Goal: Task Accomplishment & Management: Use online tool/utility

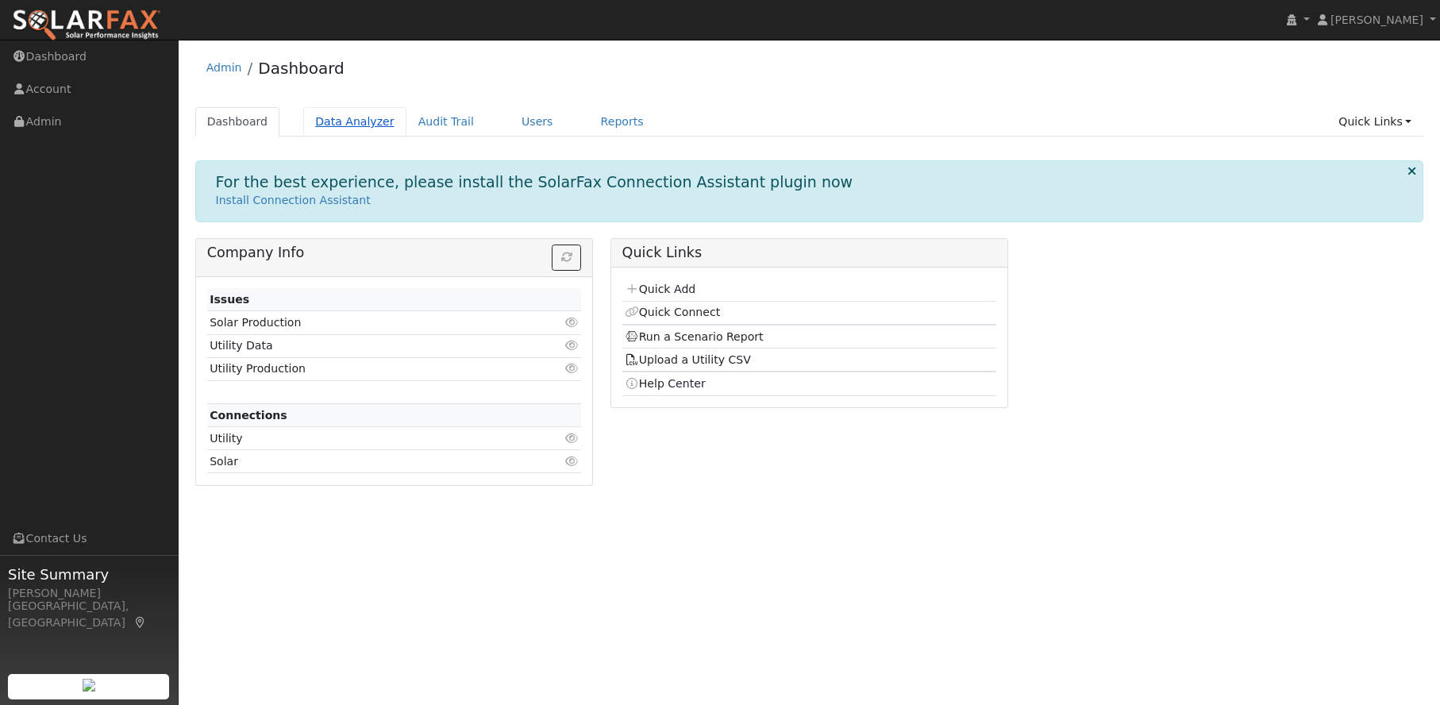
click at [330, 122] on link "Data Analyzer" at bounding box center [354, 121] width 103 height 29
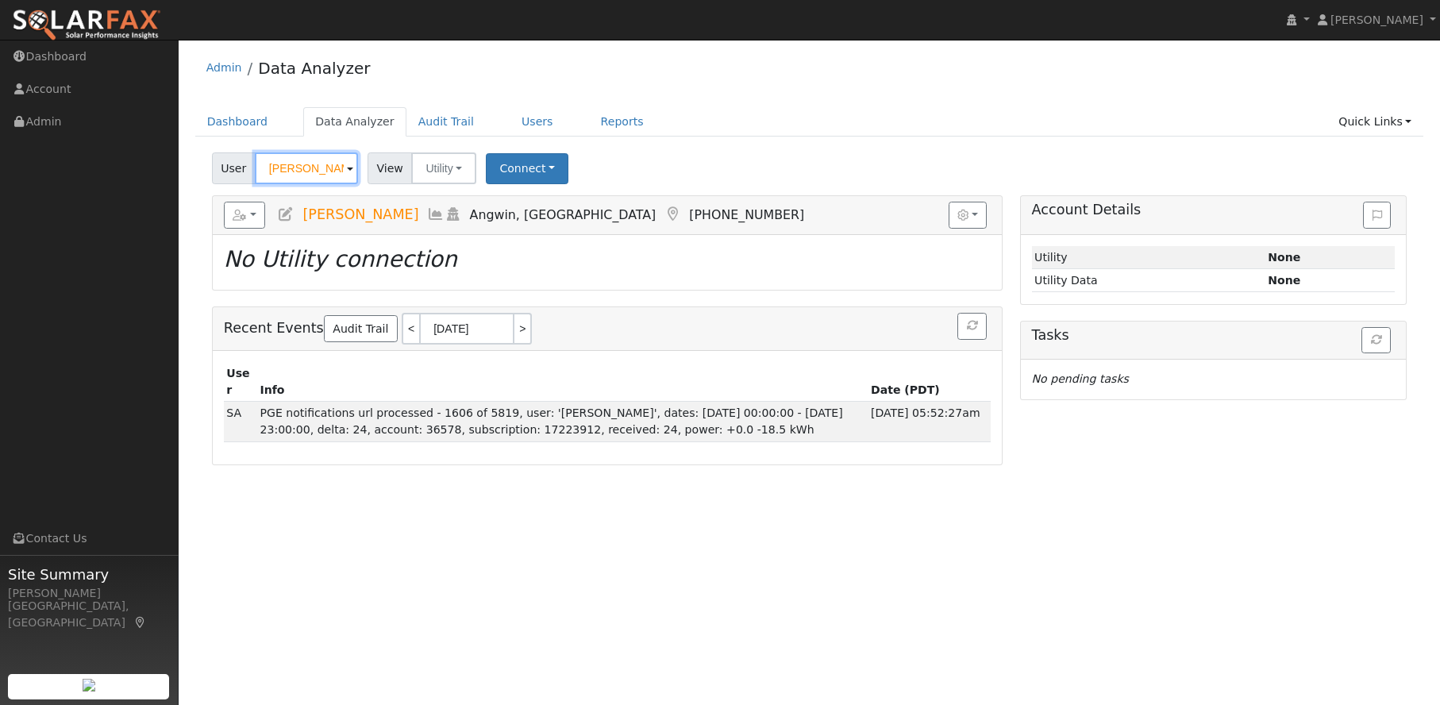
click at [298, 167] on input "Andrew Riha" at bounding box center [306, 168] width 103 height 32
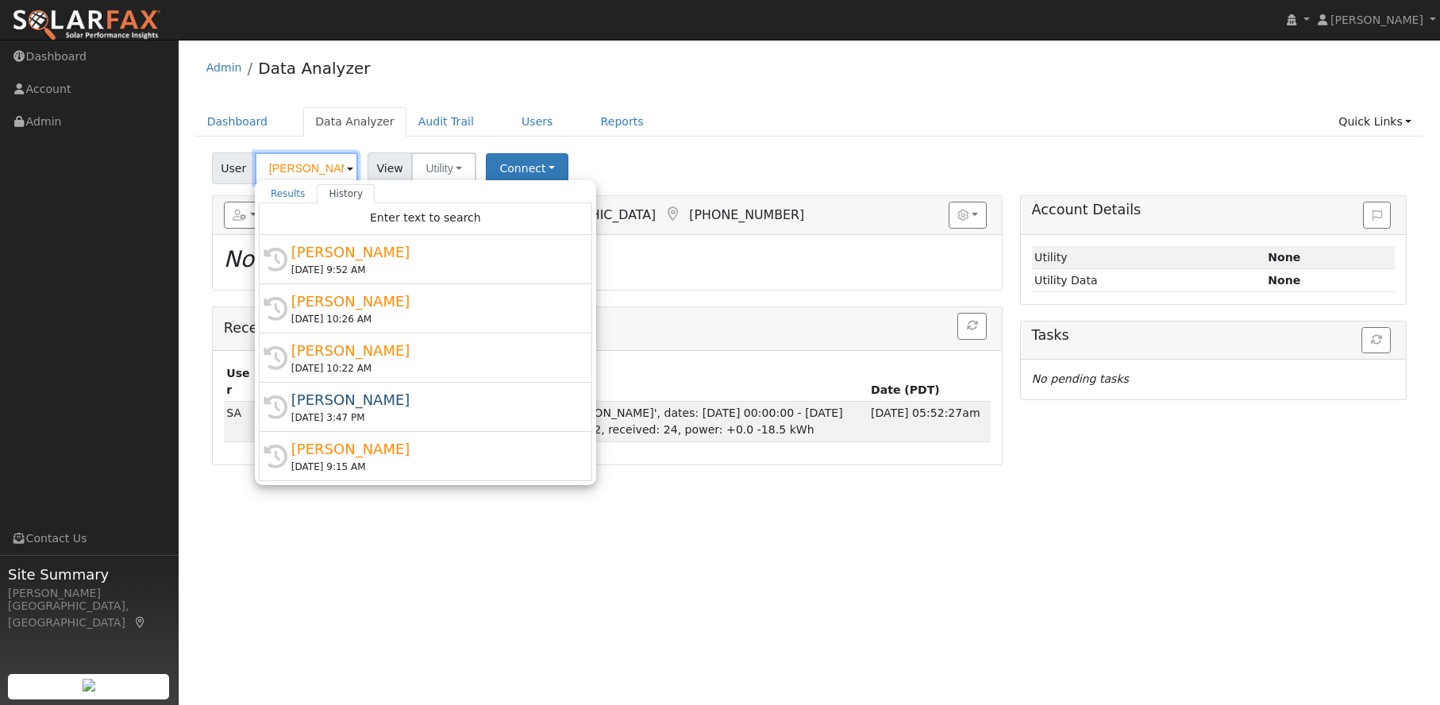
click at [298, 167] on input "Andrew Riha" at bounding box center [306, 168] width 103 height 32
click at [295, 177] on input "Andrew Riha" at bounding box center [306, 168] width 103 height 32
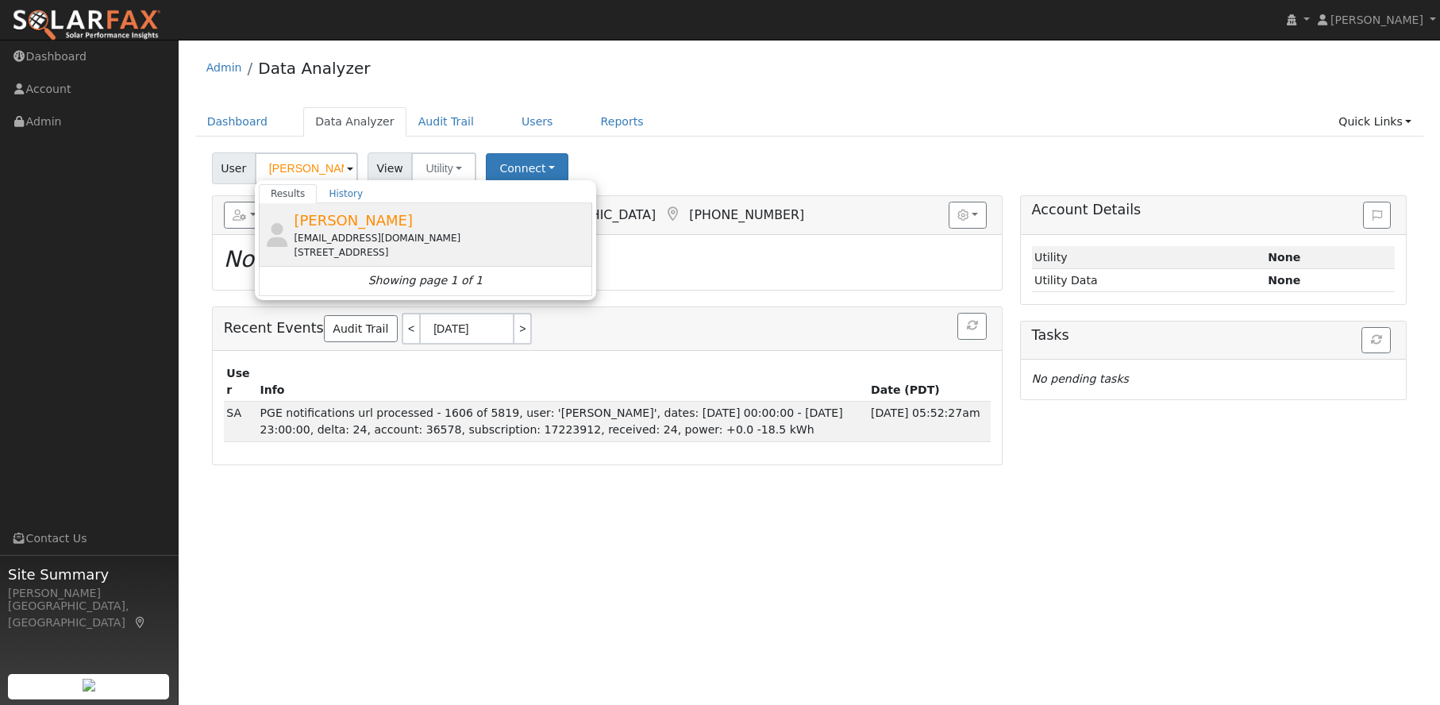
click at [312, 217] on span "Jason Durkin" at bounding box center [353, 220] width 119 height 17
type input "Jason Durkin"
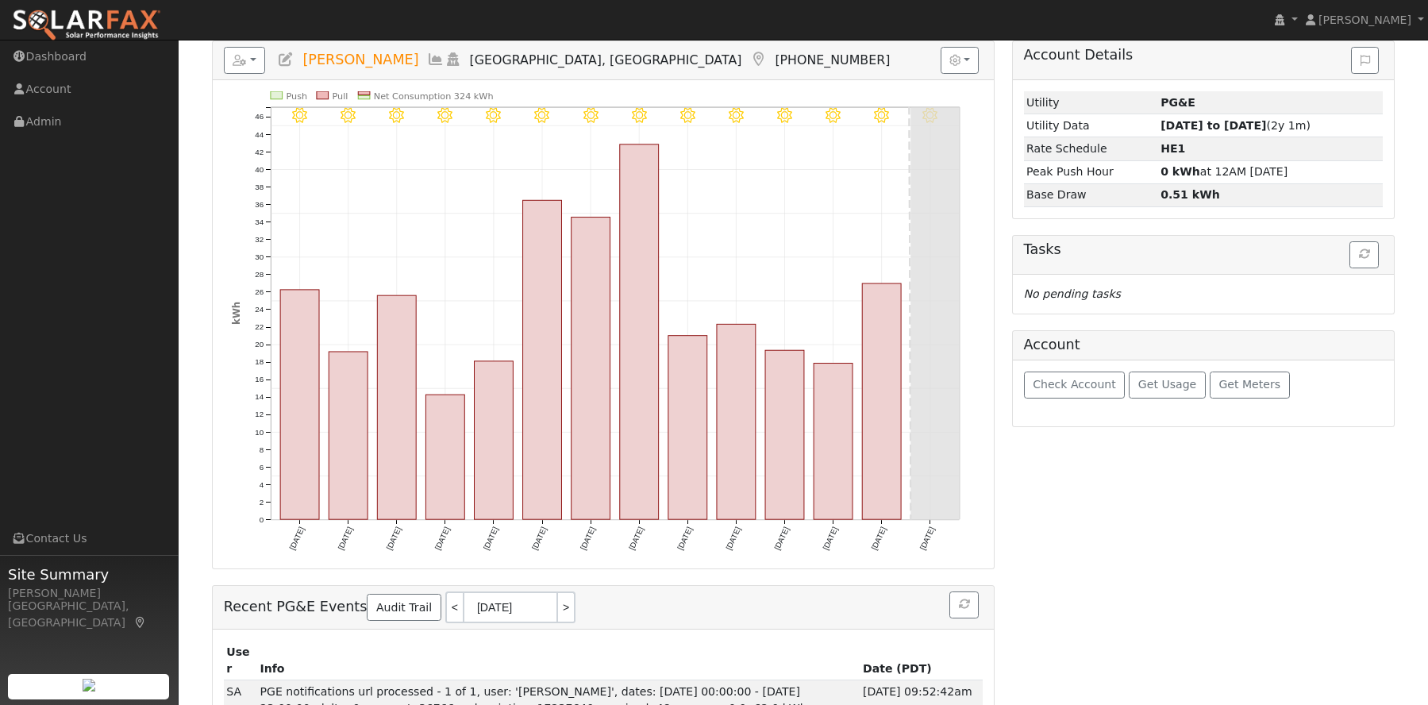
scroll to position [159, 0]
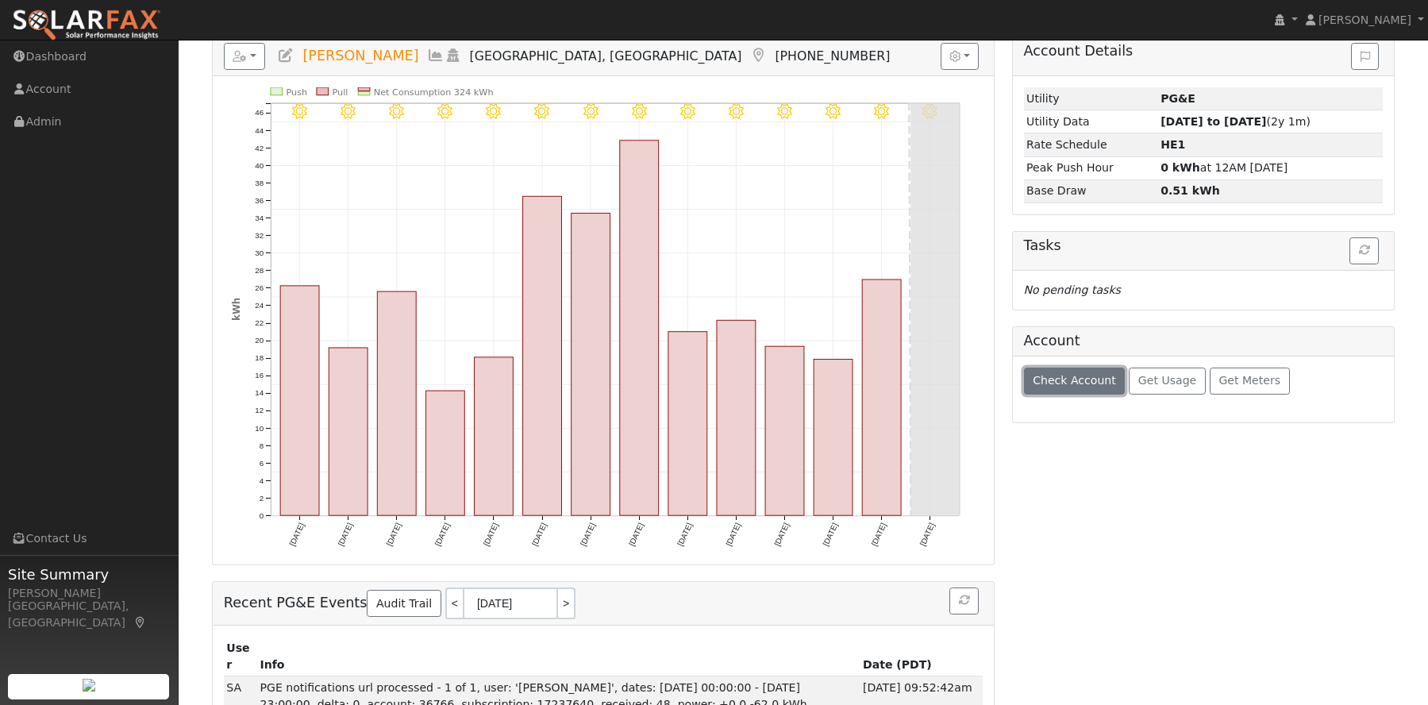
click at [1092, 379] on span "Check Account" at bounding box center [1073, 380] width 83 height 13
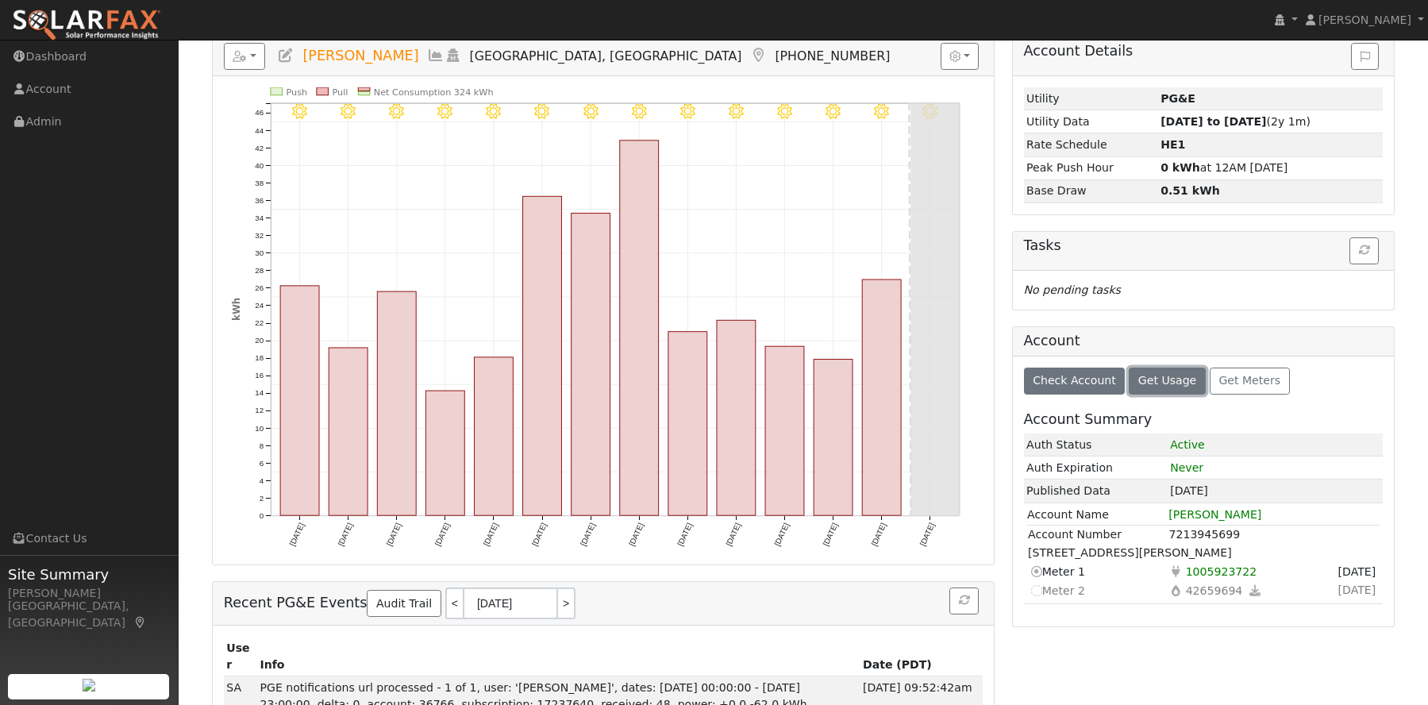
click at [1155, 383] on span "Get Usage" at bounding box center [1167, 380] width 58 height 13
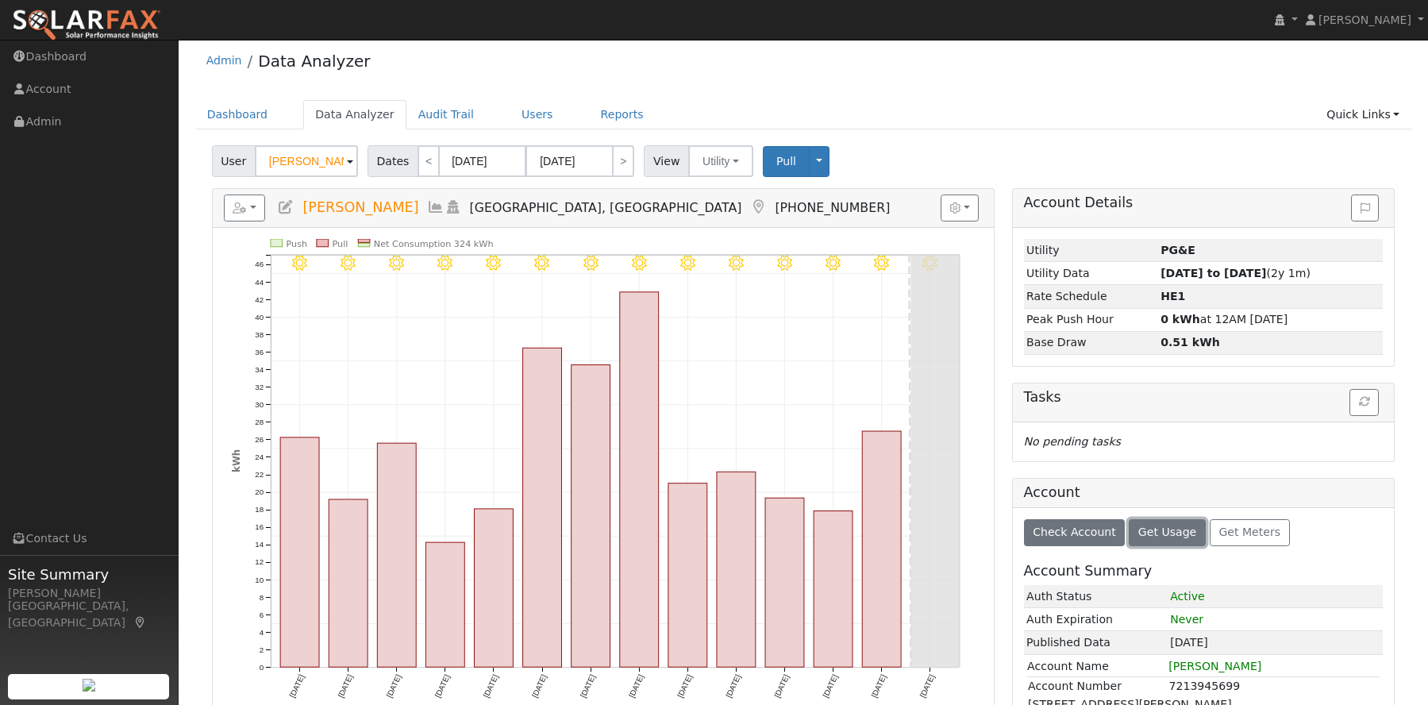
scroll to position [0, 0]
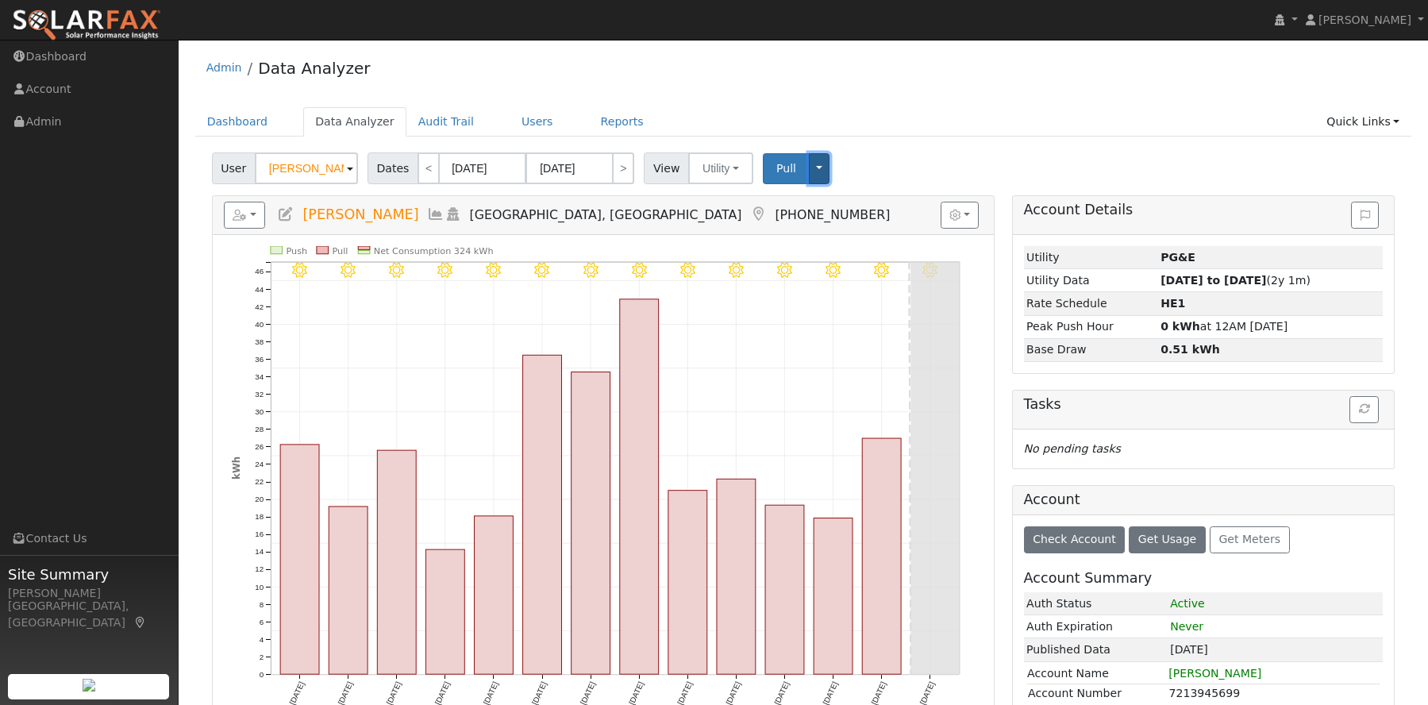
click at [809, 174] on button "Toggle Dropdown" at bounding box center [819, 168] width 21 height 31
click at [252, 217] on button "button" at bounding box center [245, 215] width 42 height 27
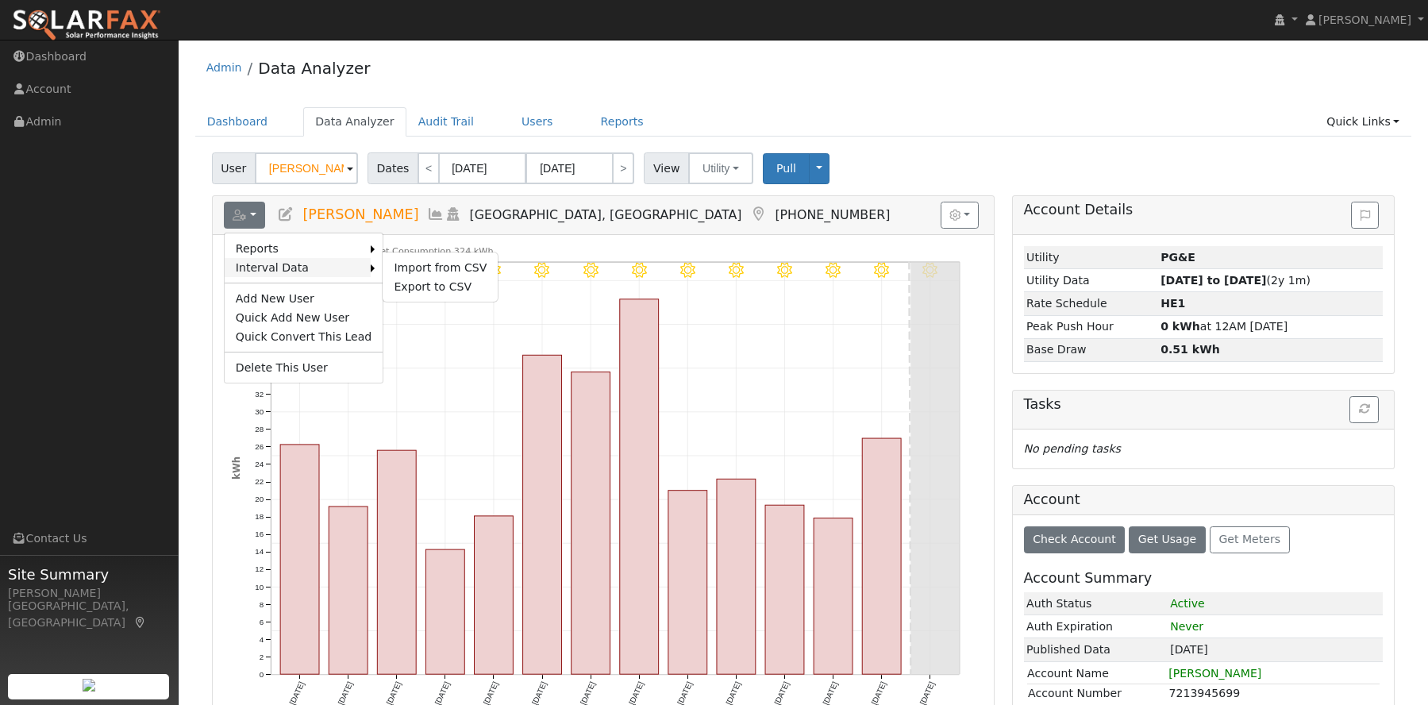
click at [276, 268] on link "Interval Data" at bounding box center [298, 267] width 147 height 19
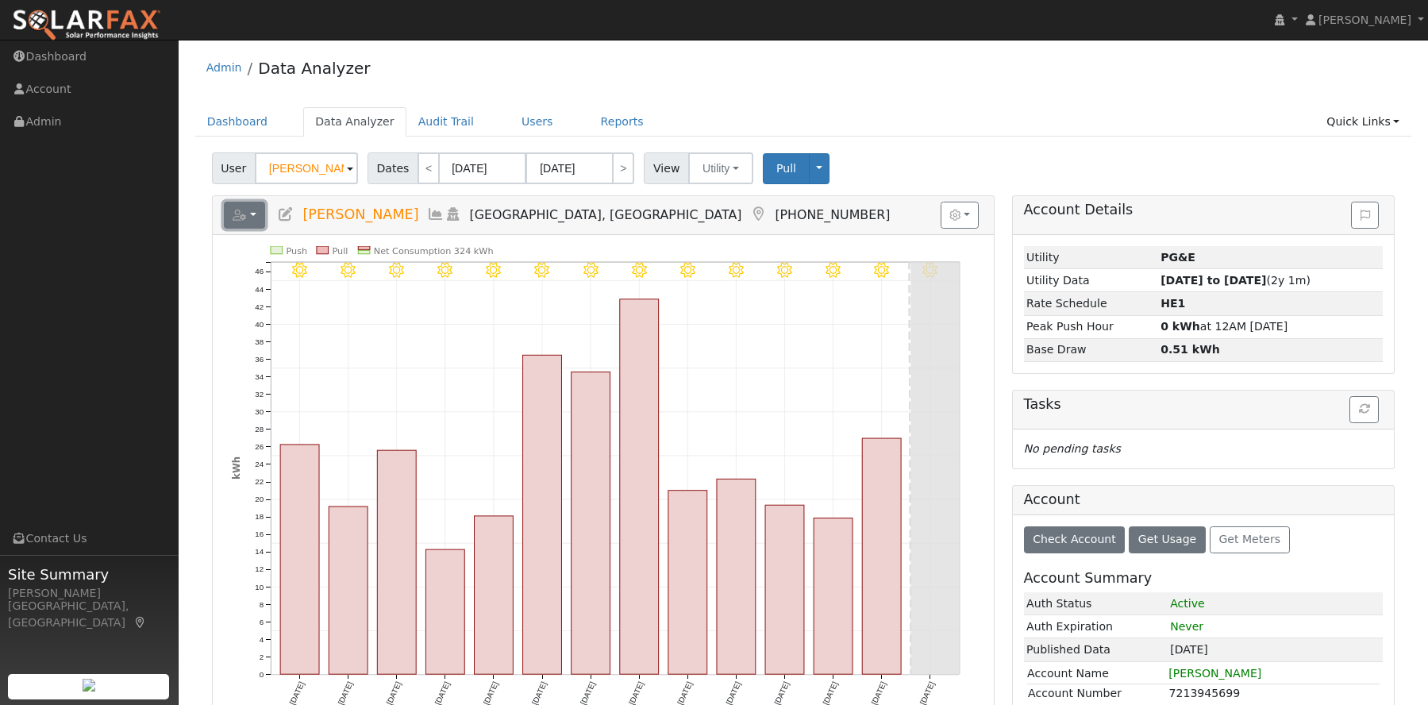
click at [254, 218] on button "button" at bounding box center [245, 215] width 42 height 27
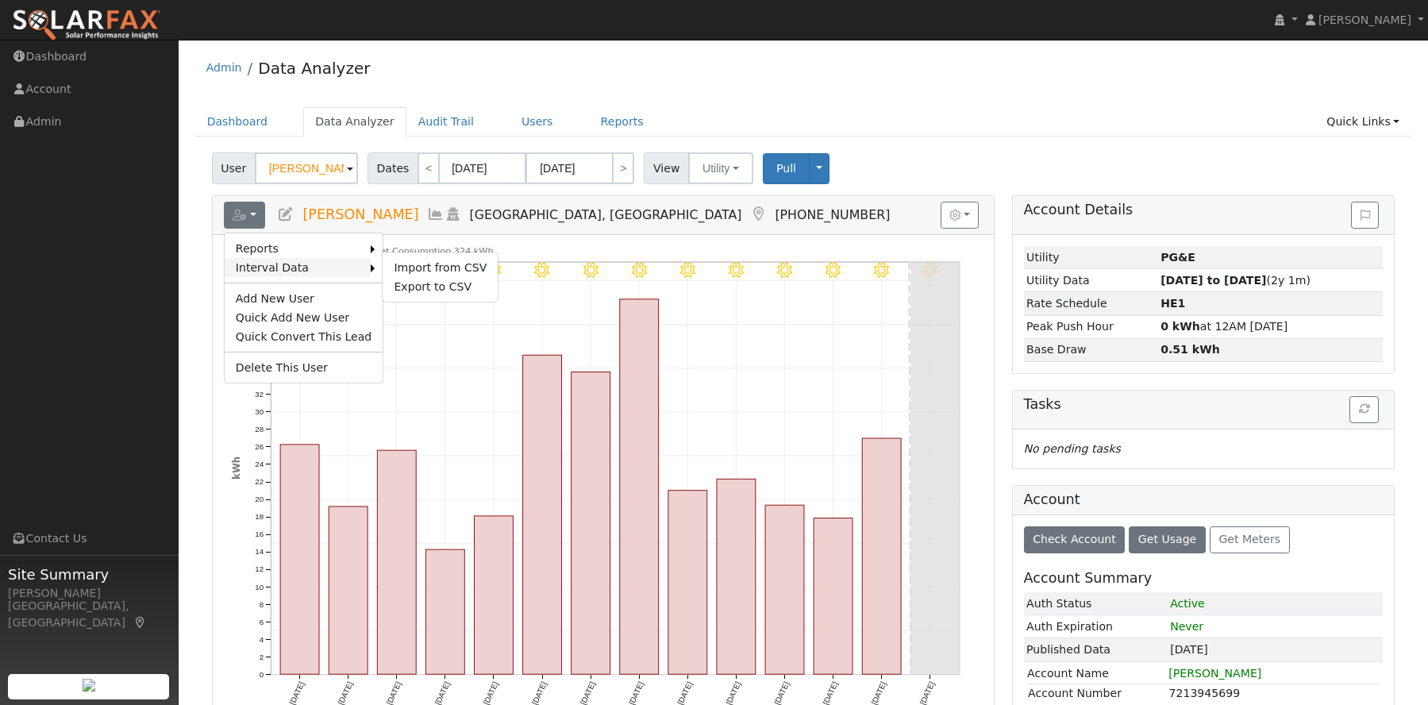
click at [290, 265] on link "Interval Data" at bounding box center [298, 267] width 147 height 19
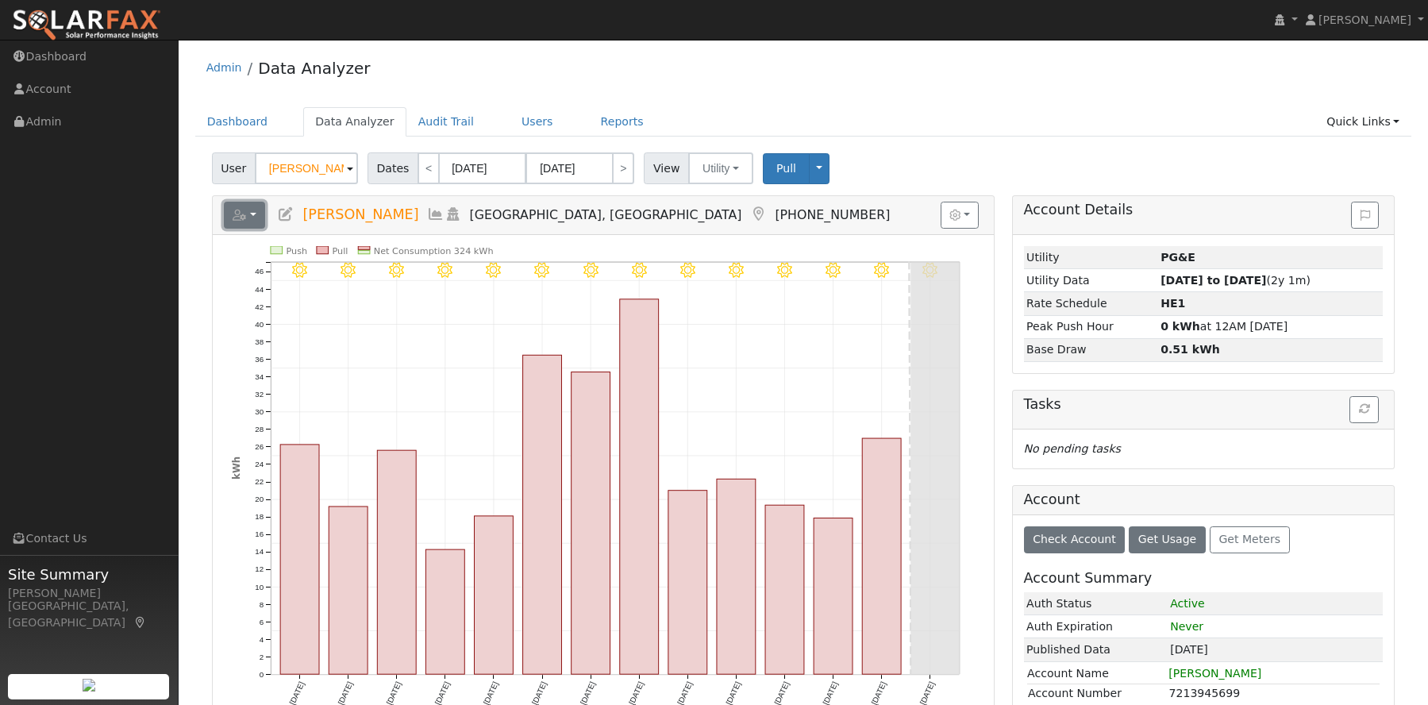
click at [252, 215] on button "button" at bounding box center [245, 215] width 42 height 27
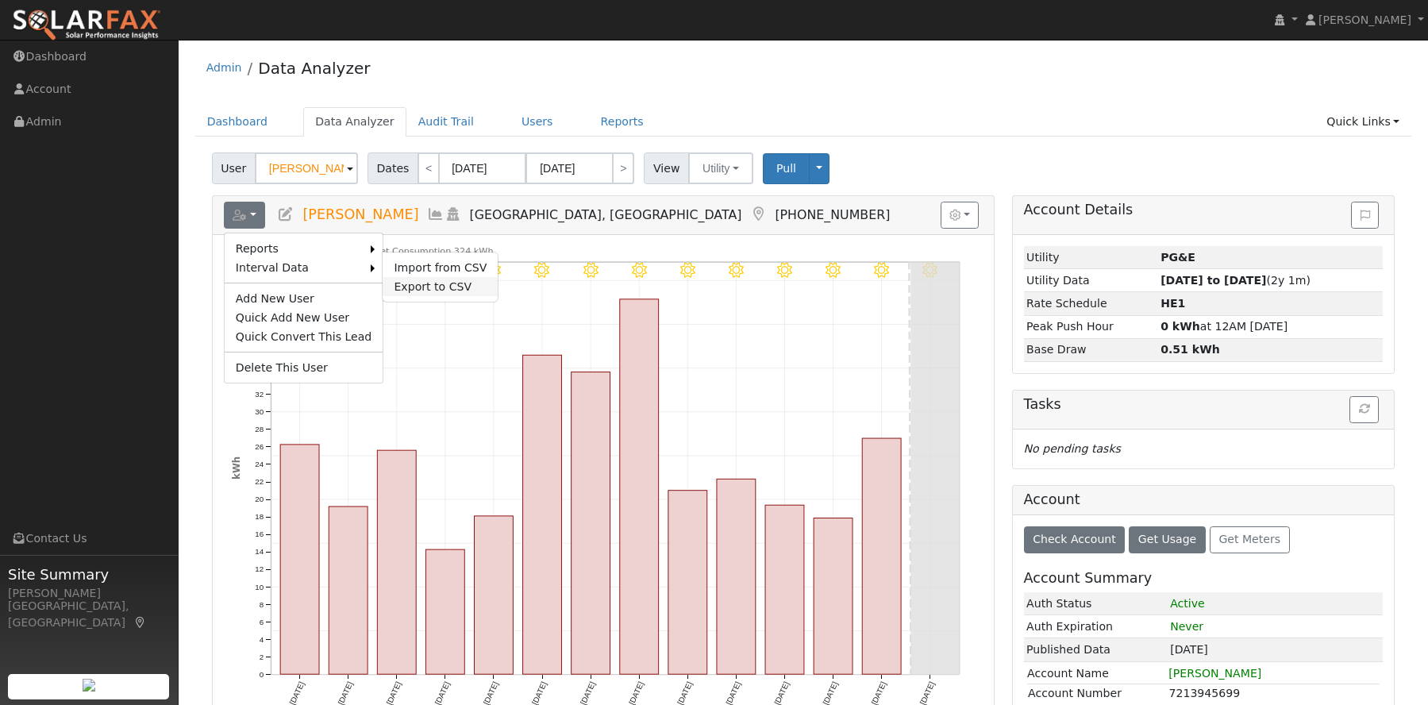
click at [408, 284] on link "Export to CSV" at bounding box center [440, 286] width 115 height 19
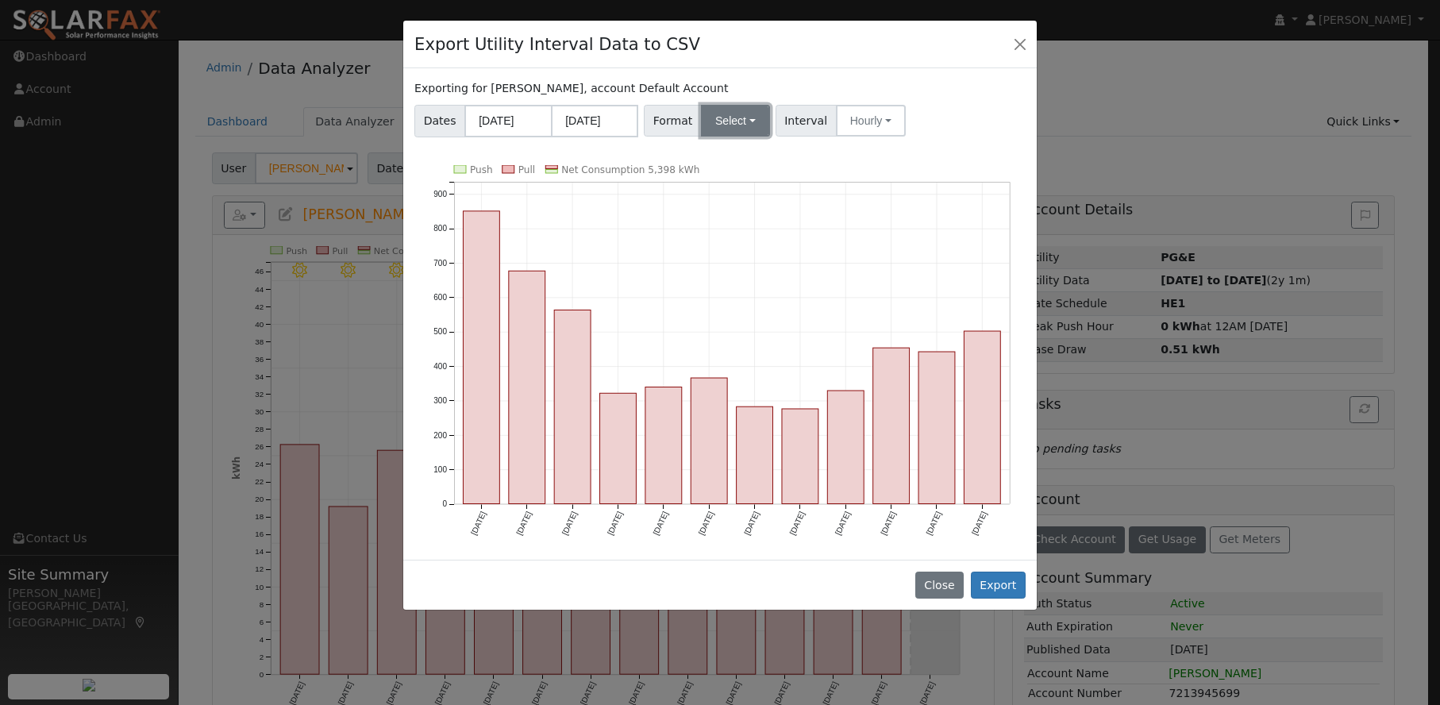
click at [756, 121] on button "Select" at bounding box center [735, 121] width 69 height 32
click at [726, 267] on link "Aurora" at bounding box center [753, 257] width 113 height 22
click at [856, 121] on button "Hourly" at bounding box center [873, 121] width 70 height 32
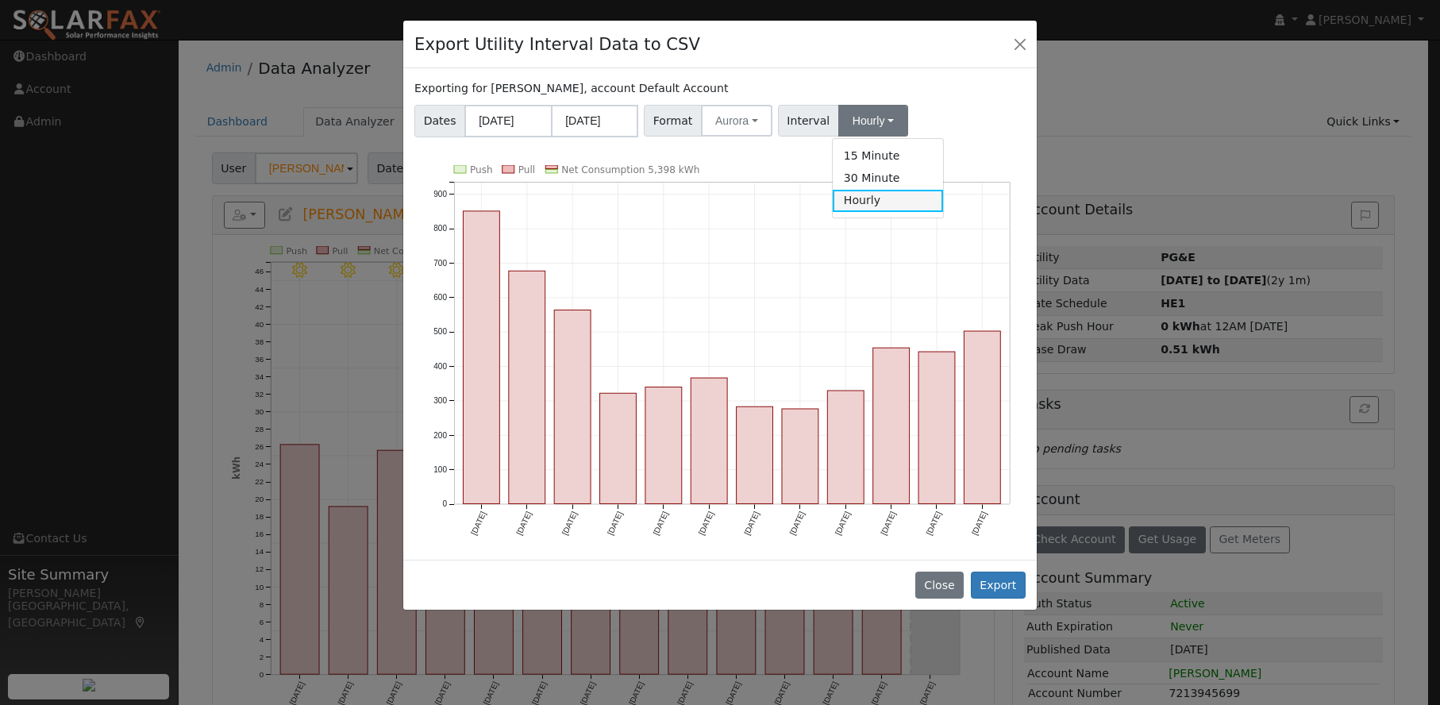
click at [867, 200] on link "Hourly" at bounding box center [888, 201] width 110 height 22
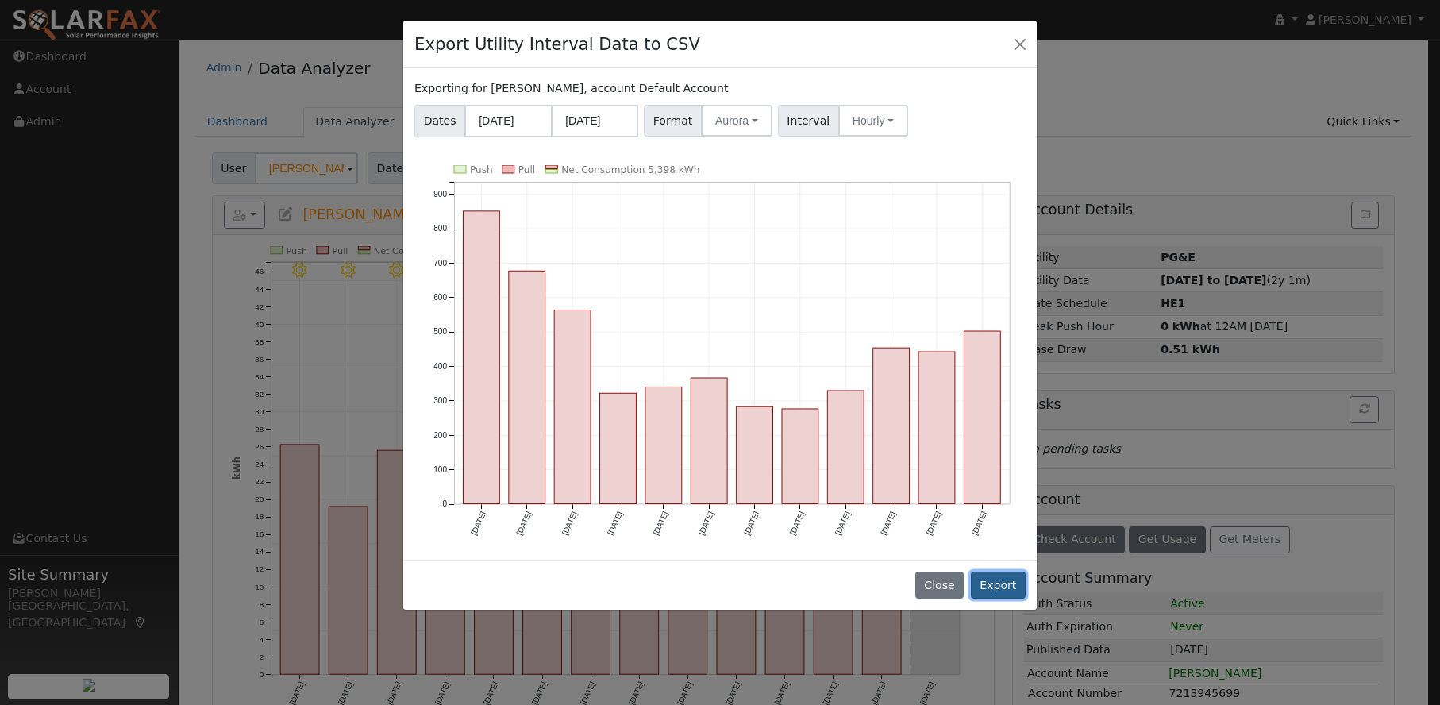
click at [1007, 577] on button "Export" at bounding box center [998, 584] width 55 height 27
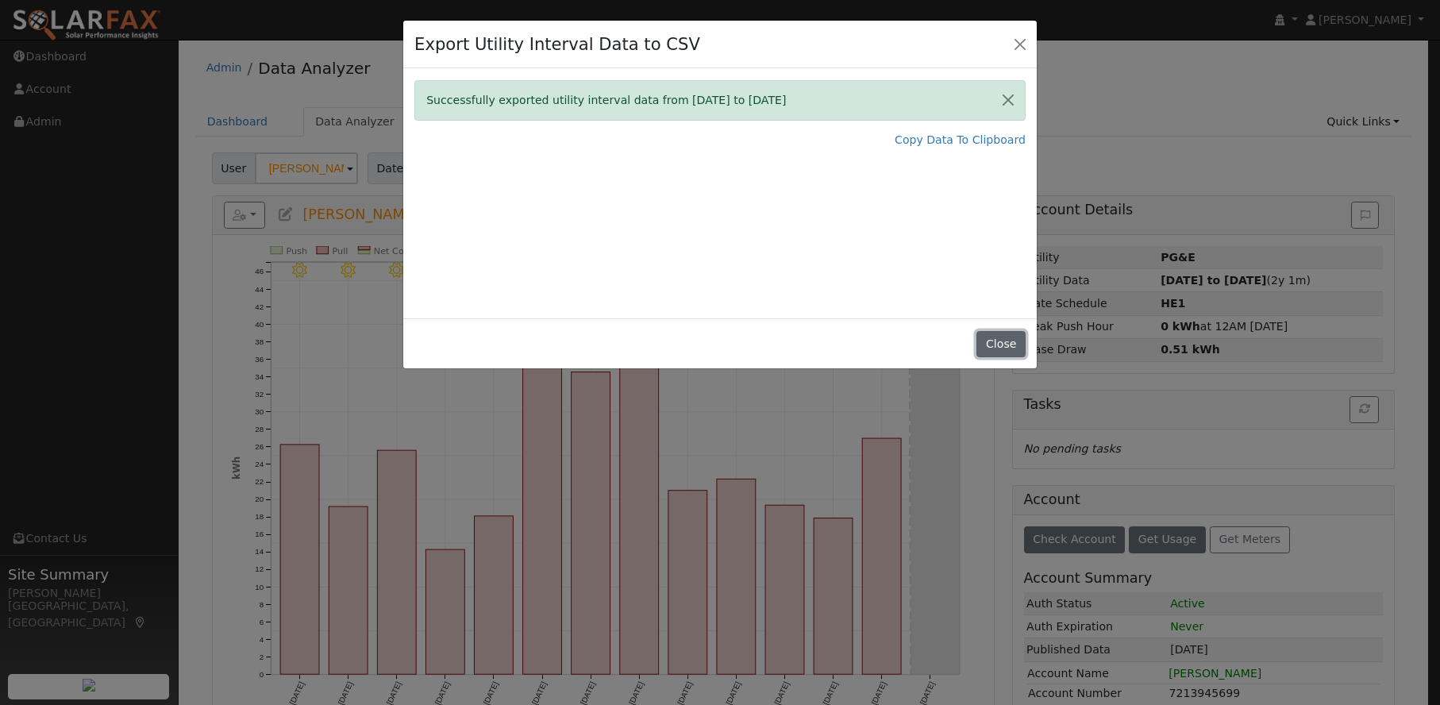
click at [986, 343] on button "Close" at bounding box center [1000, 344] width 48 height 27
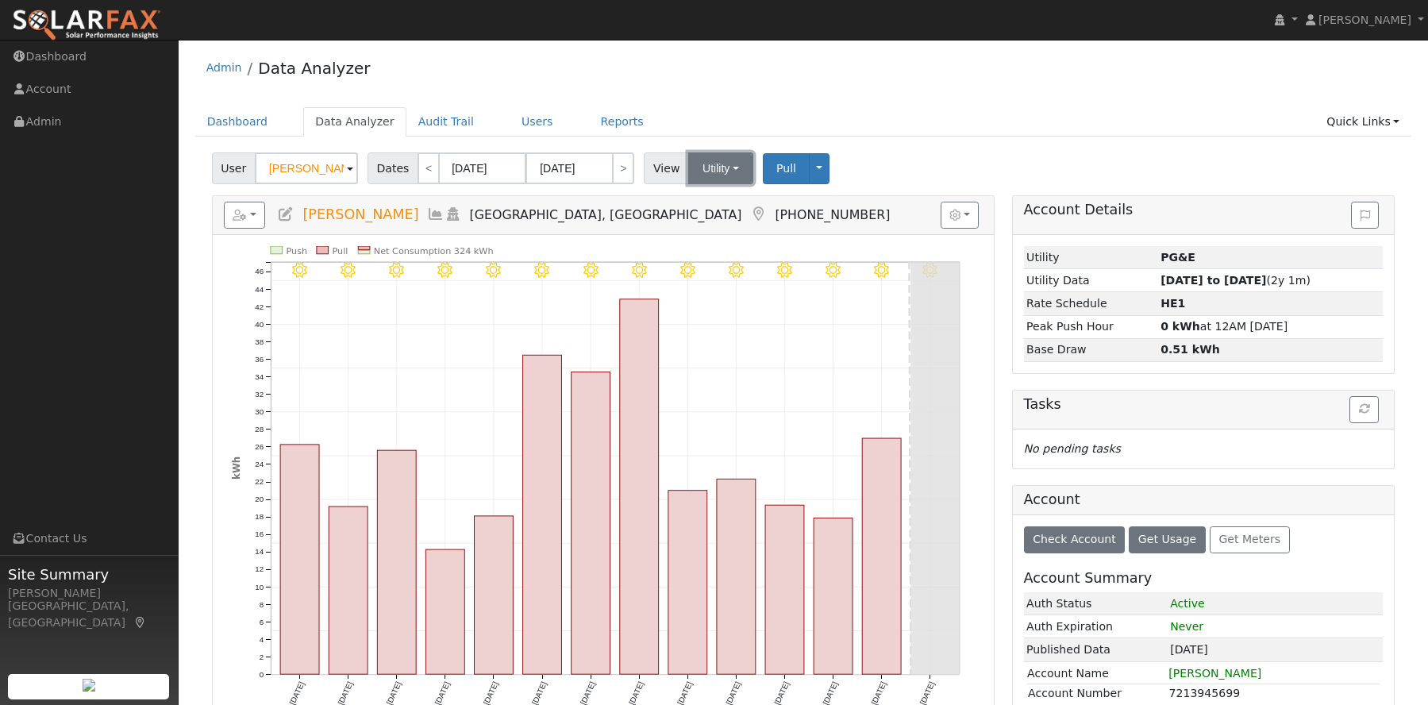
click at [721, 168] on button "Utility" at bounding box center [720, 168] width 65 height 32
click at [784, 167] on button "Pull" at bounding box center [786, 168] width 47 height 31
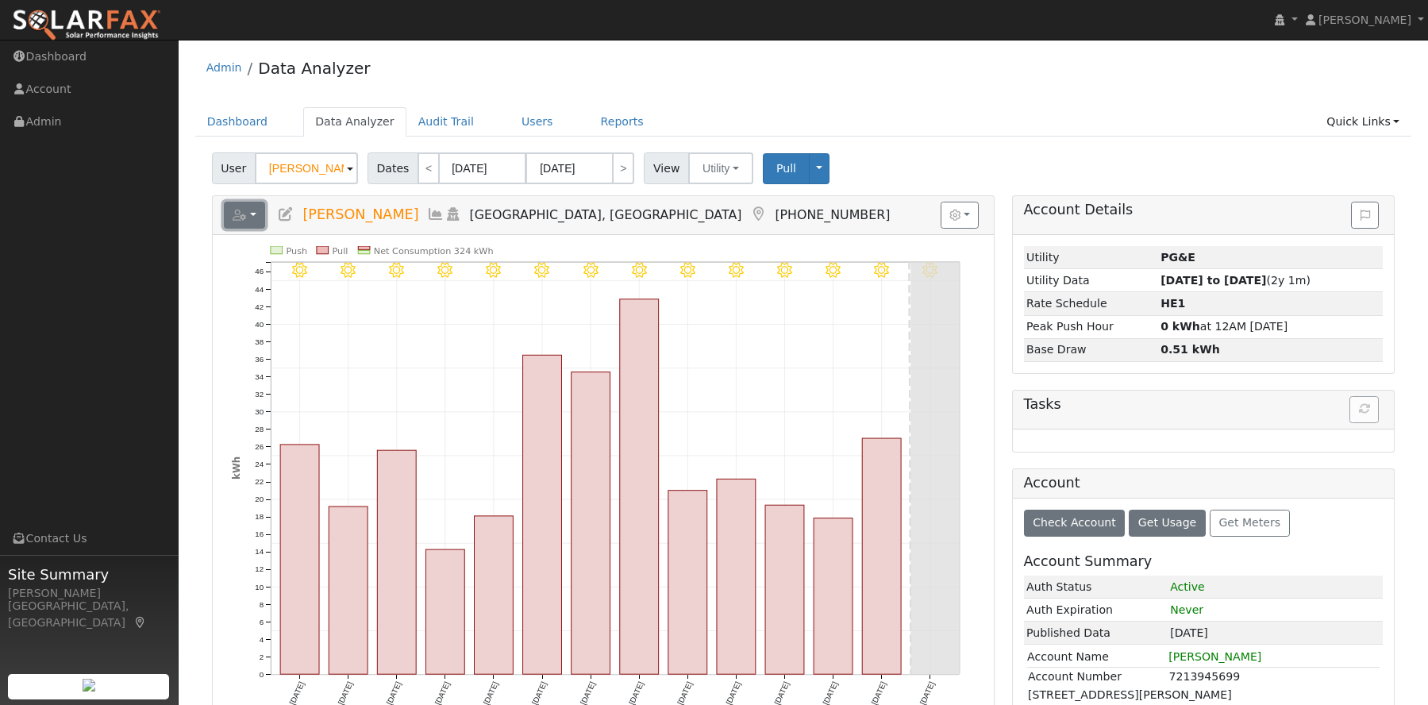
click at [244, 213] on icon "button" at bounding box center [240, 215] width 14 height 11
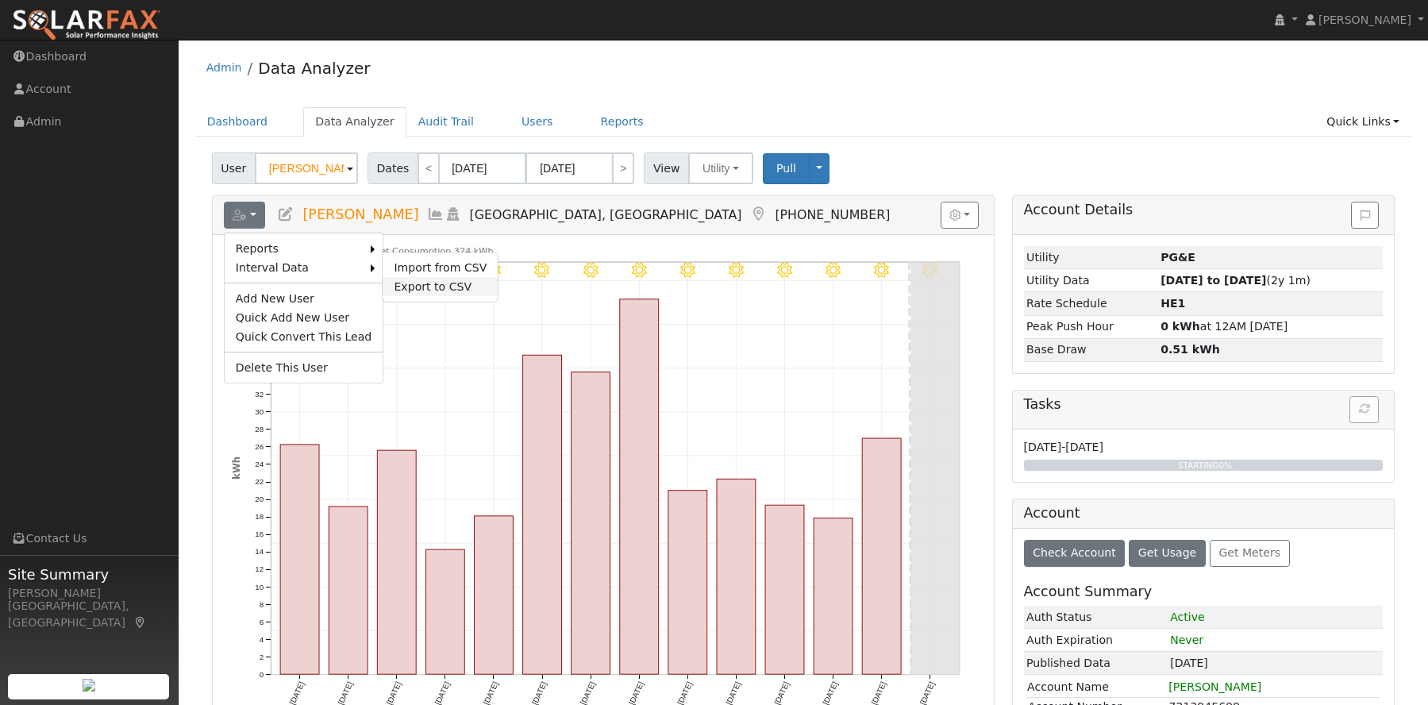
click at [410, 281] on link "Export to CSV" at bounding box center [440, 286] width 115 height 19
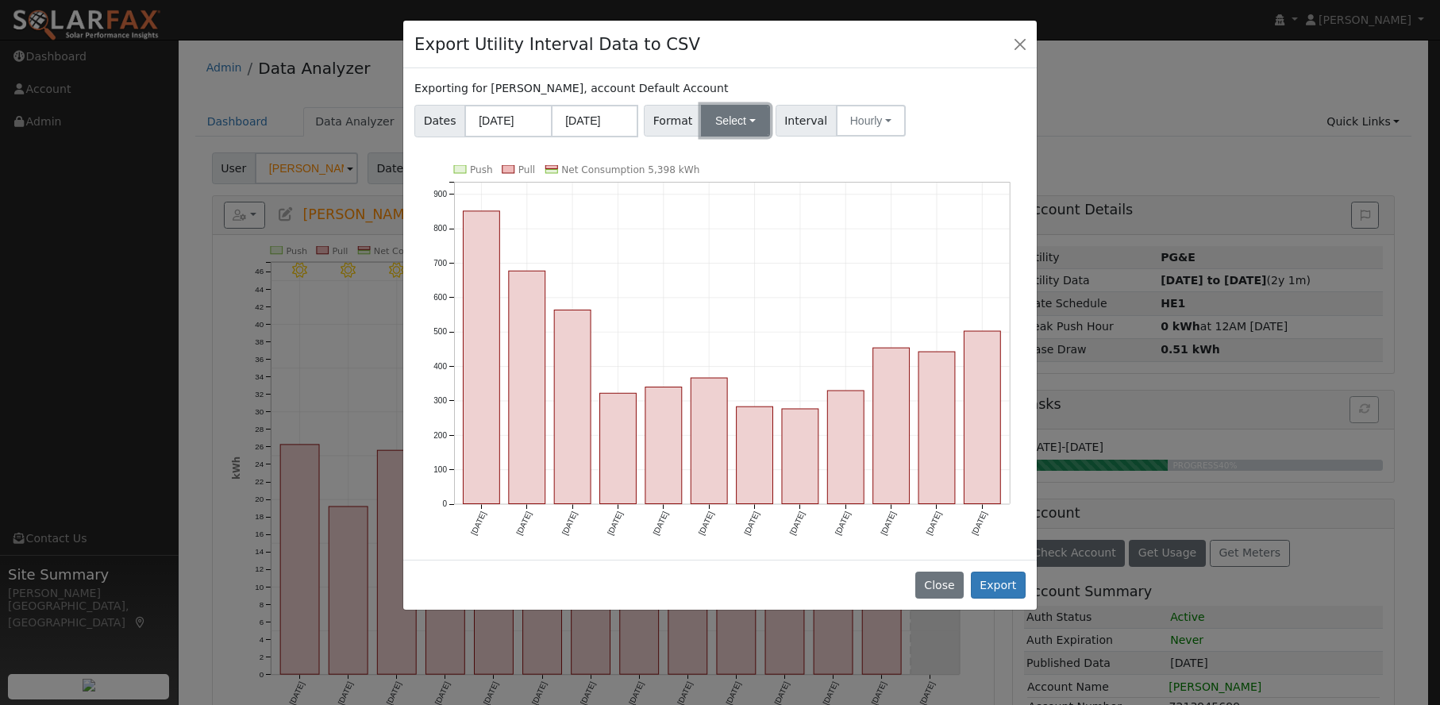
click at [740, 121] on button "Select" at bounding box center [735, 121] width 69 height 32
click at [725, 179] on link "PG&E" at bounding box center [753, 178] width 113 height 22
click at [992, 579] on button "Export" at bounding box center [998, 584] width 55 height 27
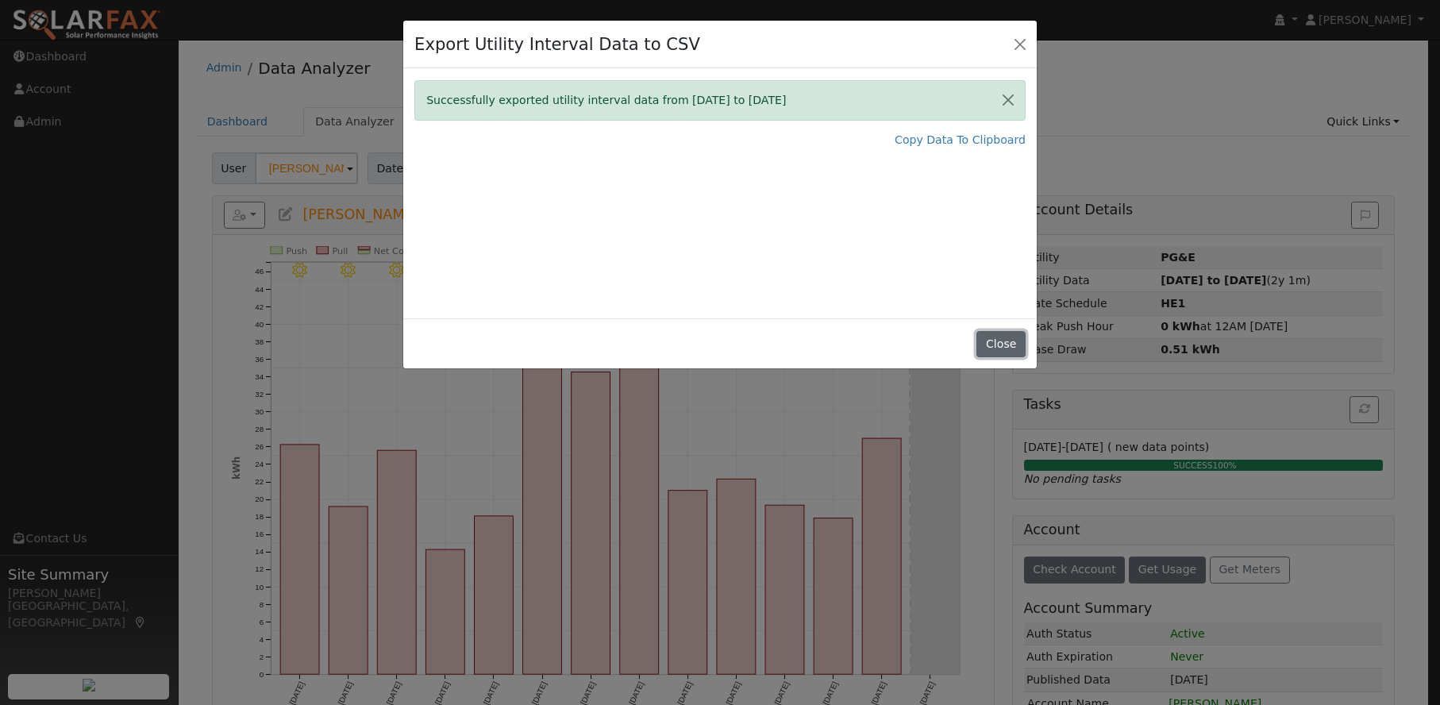
click at [1005, 341] on button "Close" at bounding box center [1000, 344] width 48 height 27
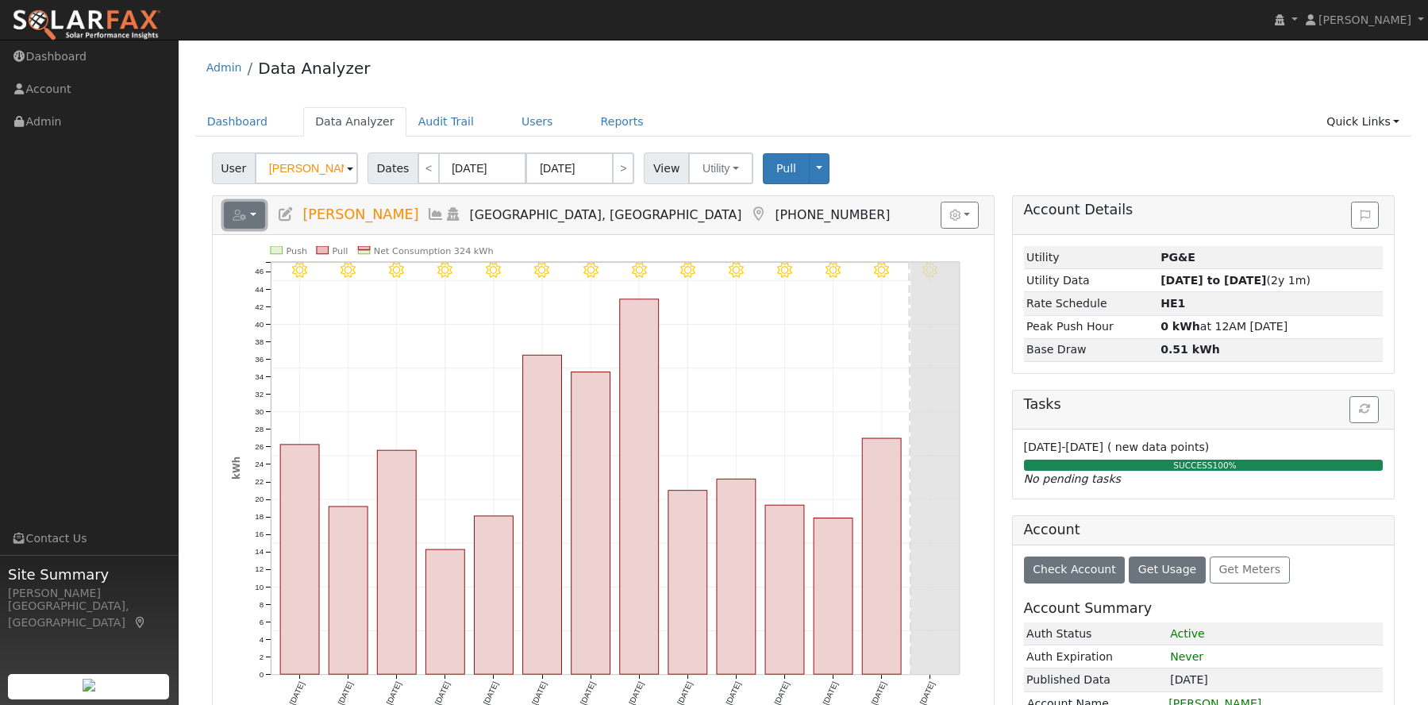
click at [251, 212] on button "button" at bounding box center [245, 215] width 42 height 27
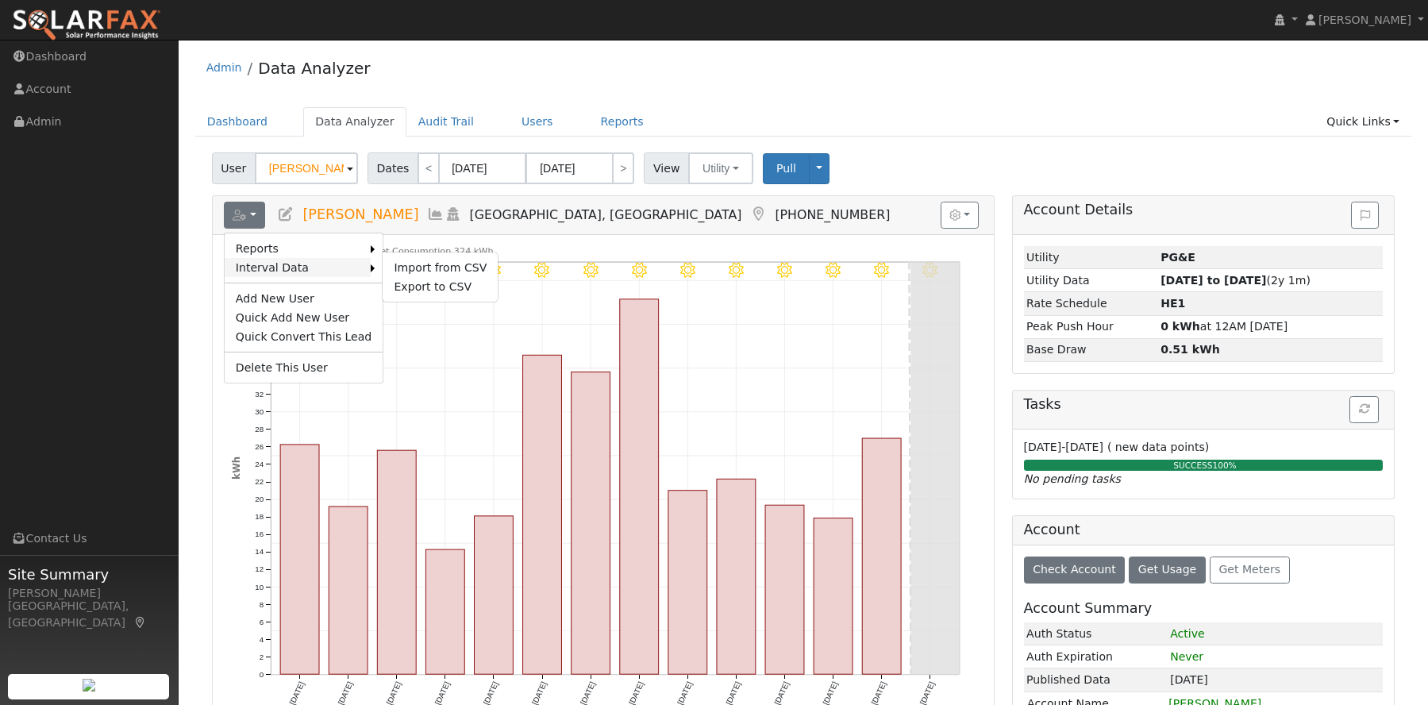
click at [278, 267] on link "Interval Data" at bounding box center [298, 267] width 147 height 19
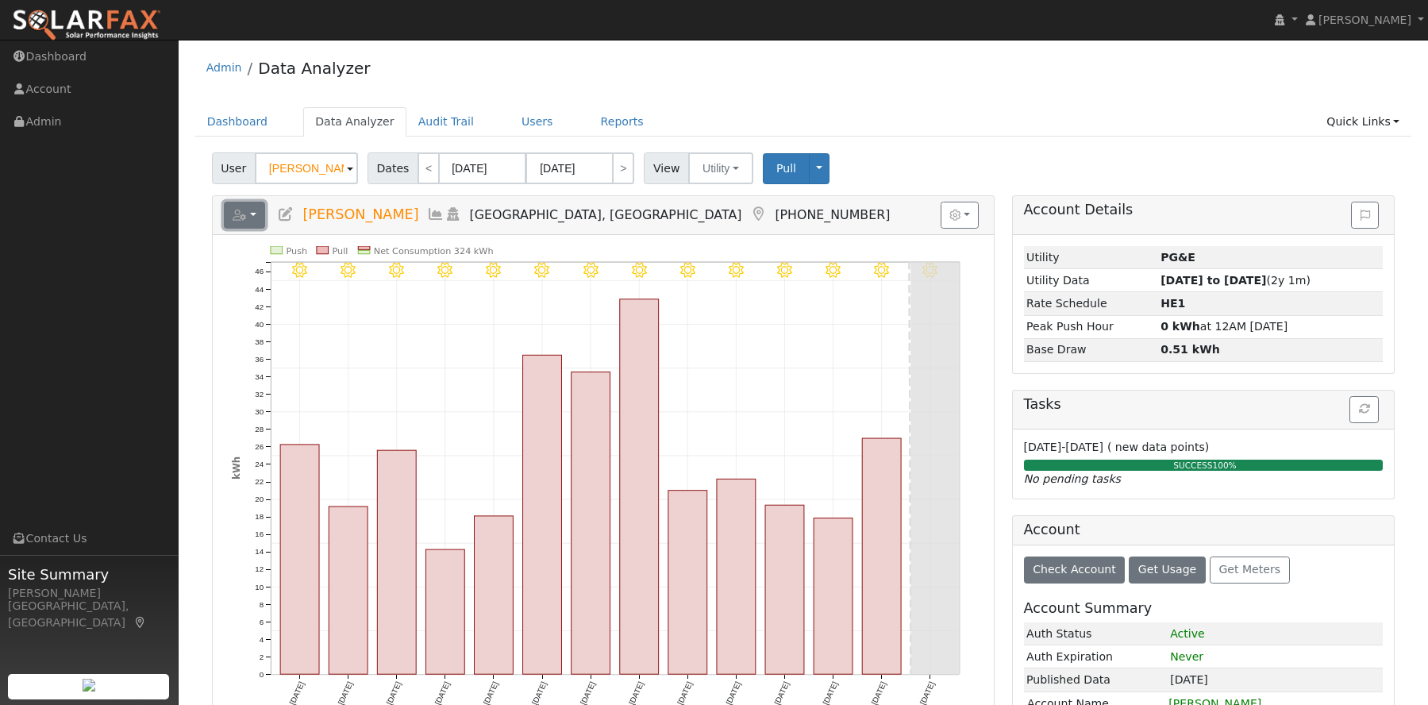
click at [242, 214] on icon "button" at bounding box center [240, 215] width 14 height 11
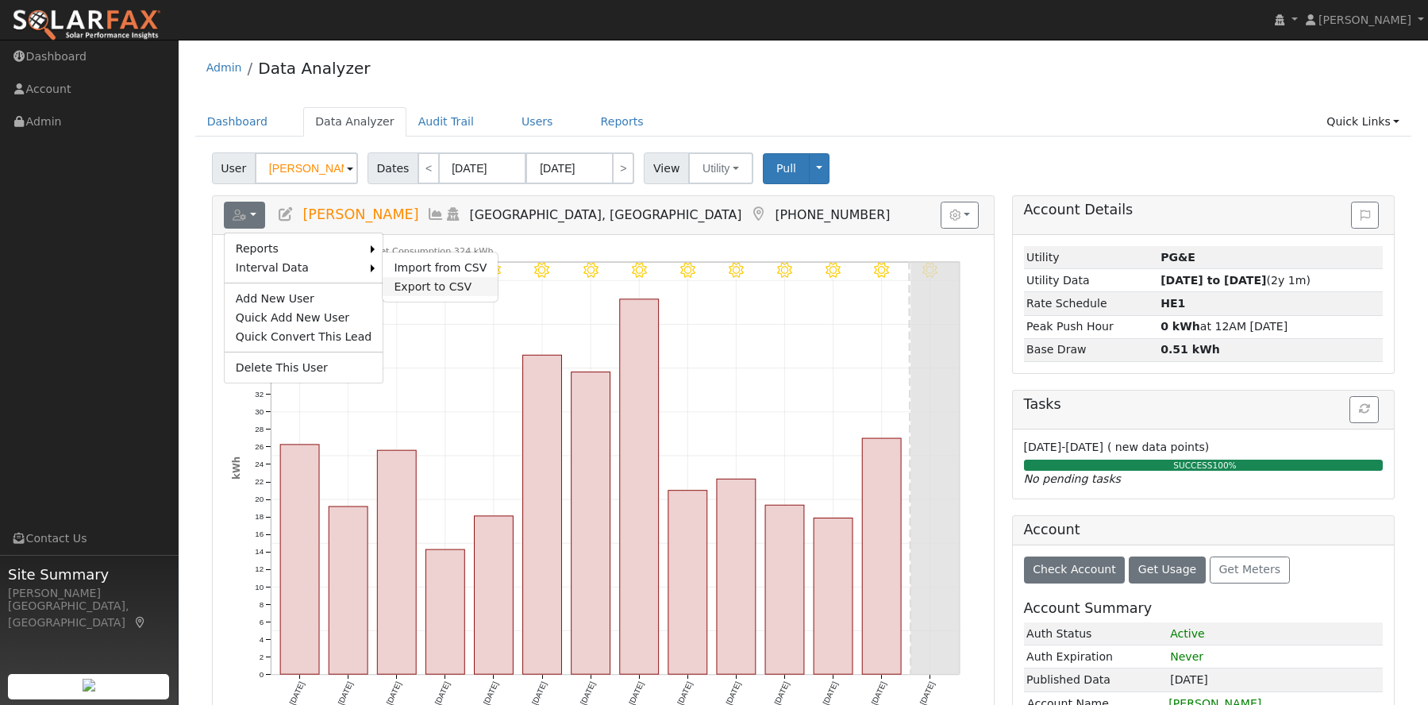
click at [396, 287] on link "Export to CSV" at bounding box center [440, 286] width 115 height 19
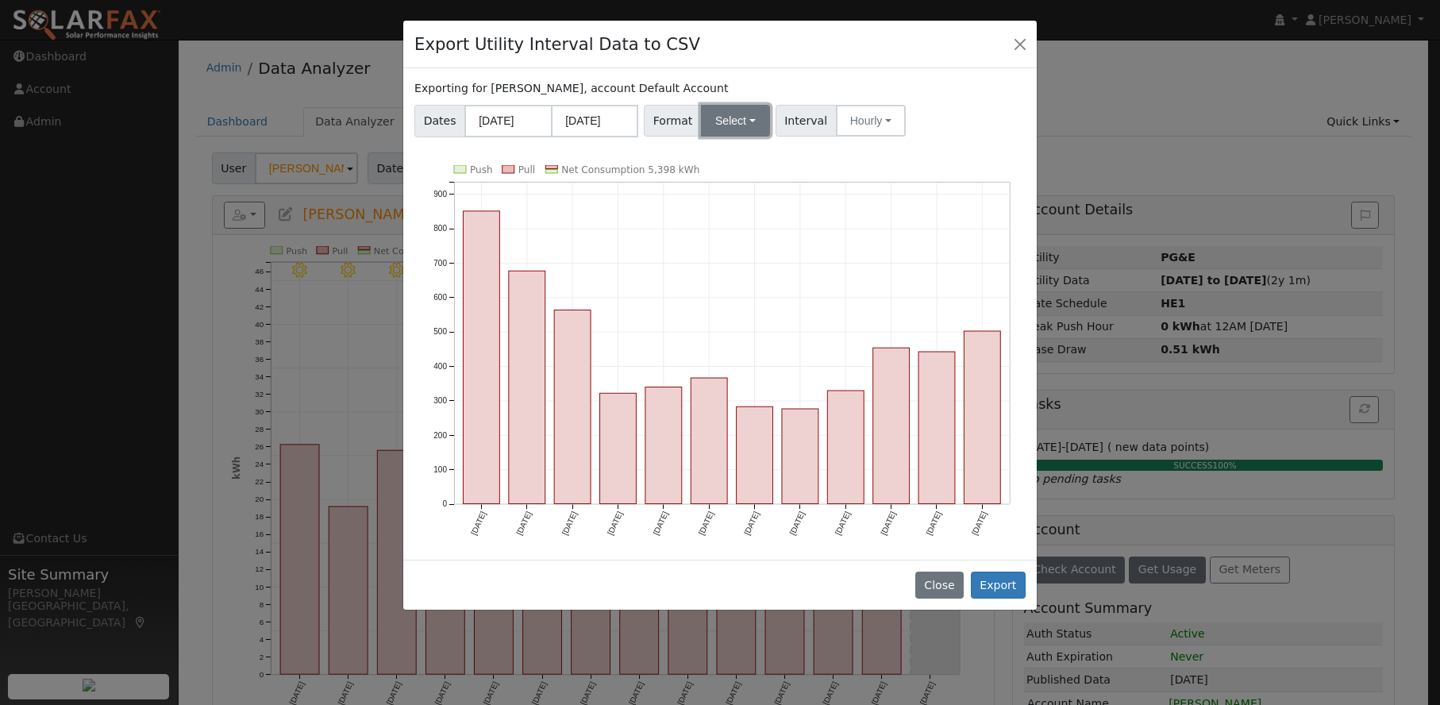
click at [757, 128] on button "Select" at bounding box center [735, 121] width 69 height 32
click at [729, 157] on link "Generic" at bounding box center [753, 155] width 113 height 22
click at [1009, 585] on button "Export" at bounding box center [998, 584] width 55 height 27
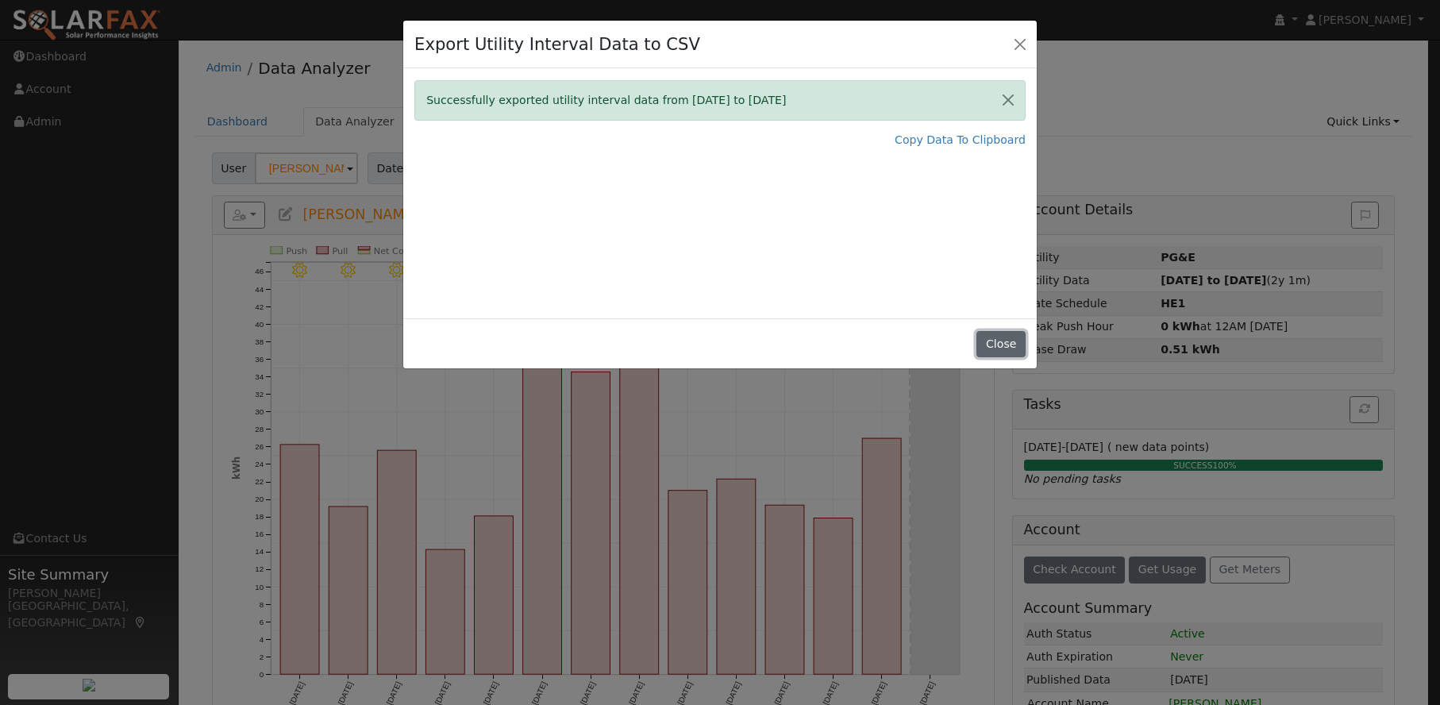
drag, startPoint x: 1005, startPoint y: 338, endPoint x: 936, endPoint y: 336, distance: 69.1
click at [1005, 338] on button "Close" at bounding box center [1000, 344] width 48 height 27
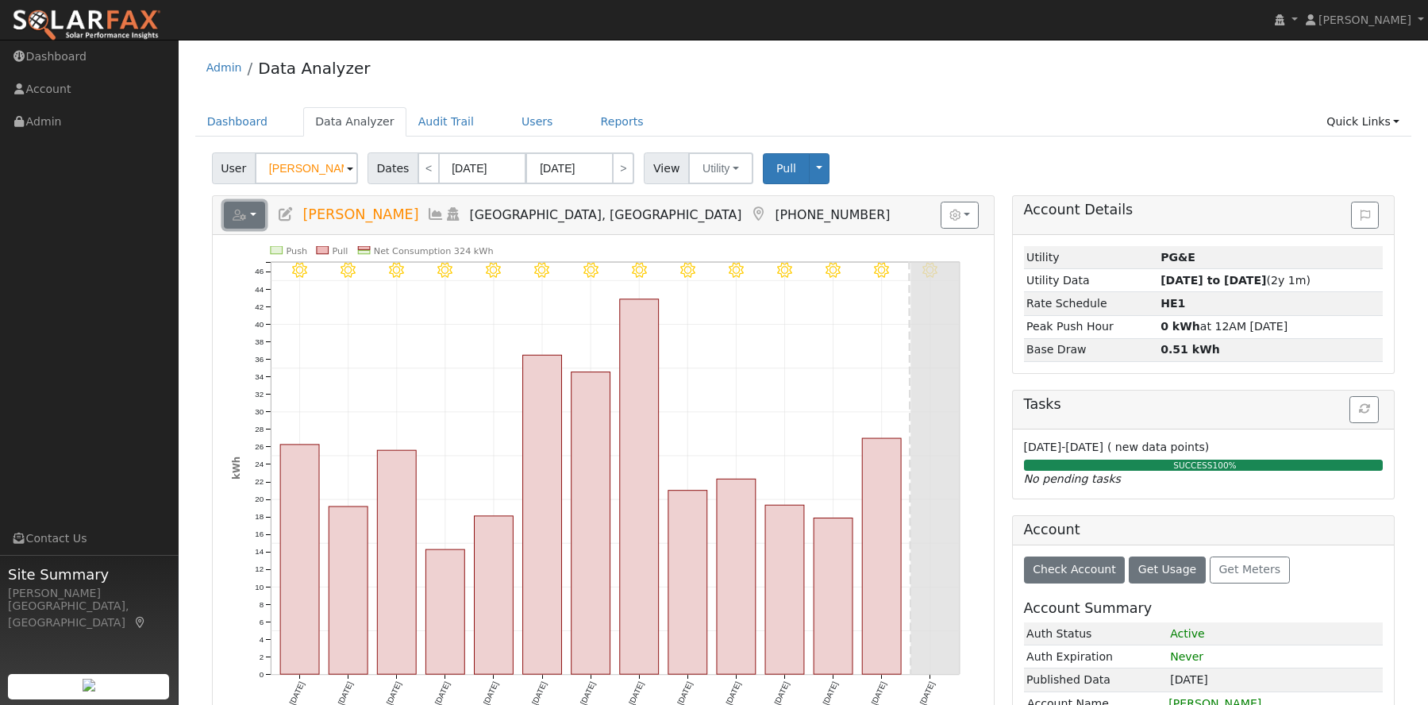
click at [251, 217] on button "button" at bounding box center [245, 215] width 42 height 27
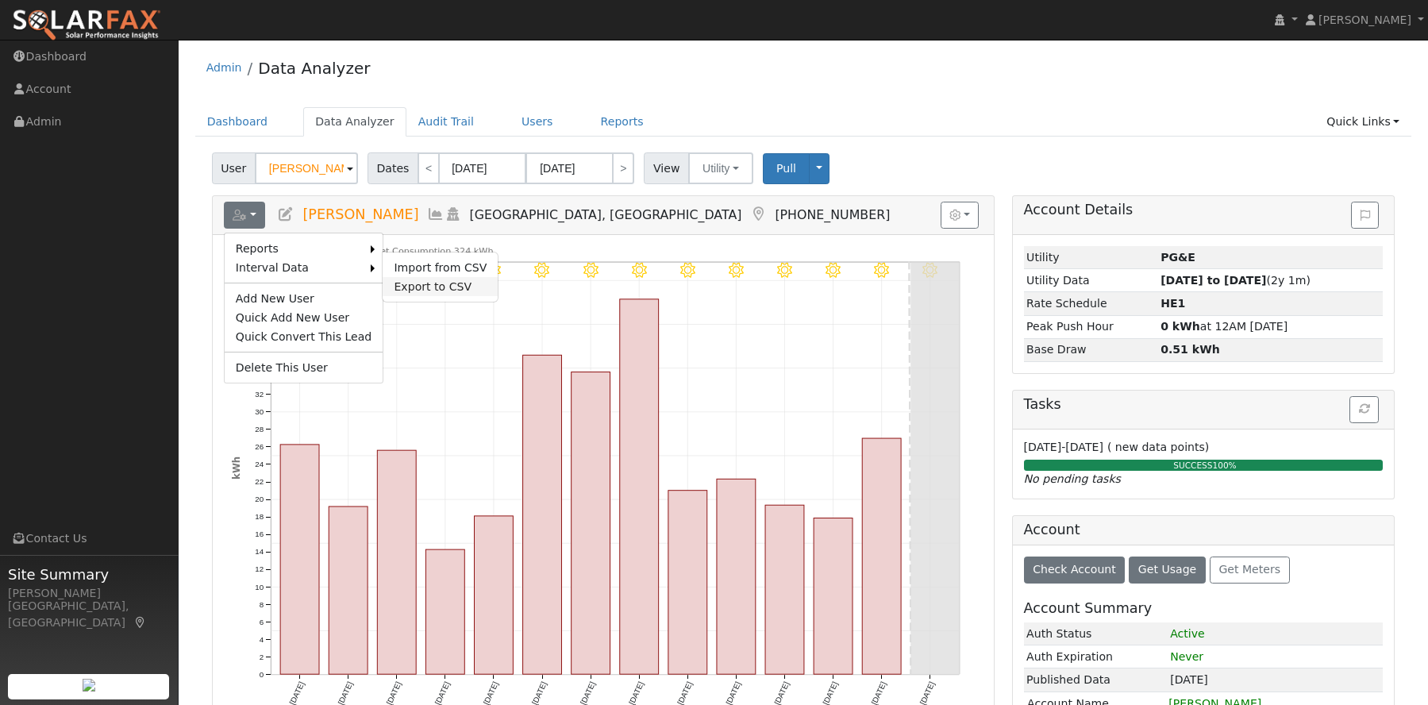
click at [395, 280] on link "Export to CSV" at bounding box center [440, 286] width 115 height 19
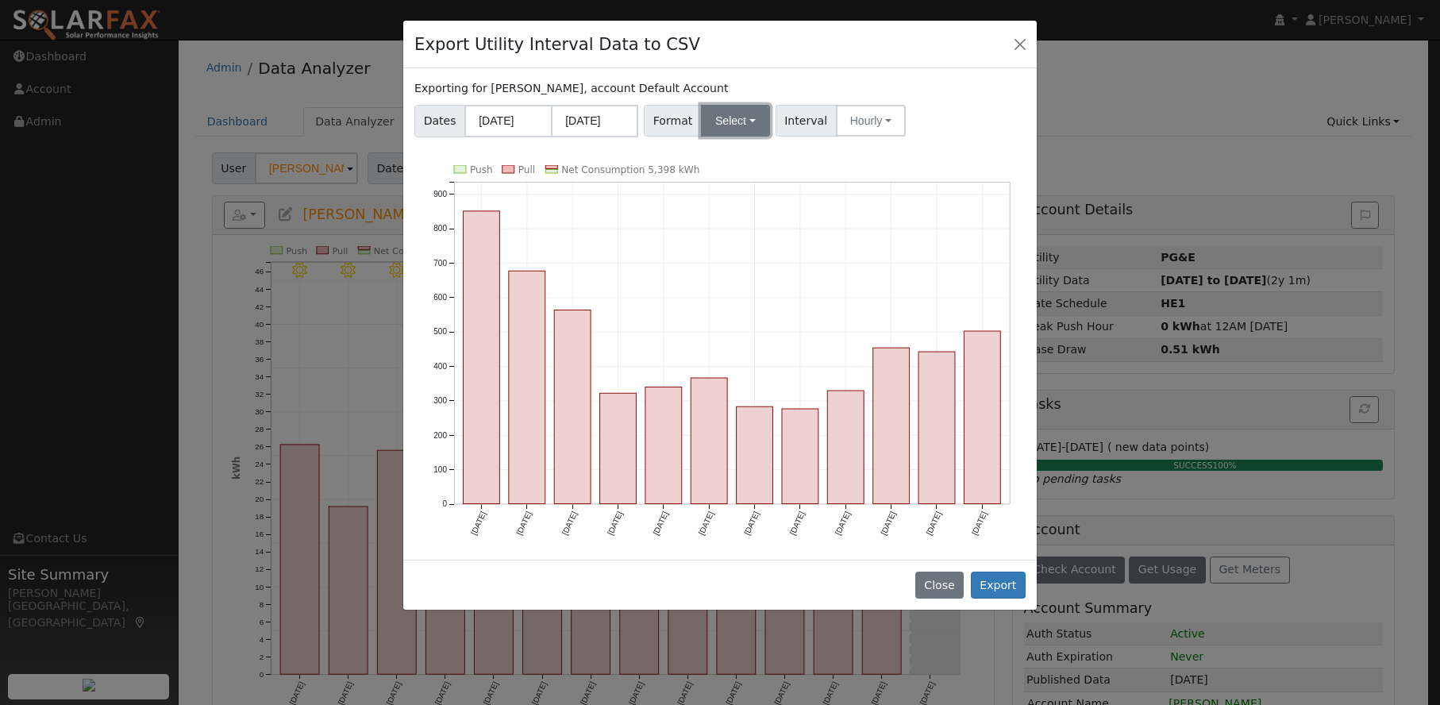
click at [736, 121] on button "Select" at bounding box center [735, 121] width 69 height 32
click at [721, 222] on link "SDGE" at bounding box center [753, 223] width 113 height 22
click at [998, 585] on button "Export" at bounding box center [998, 584] width 55 height 27
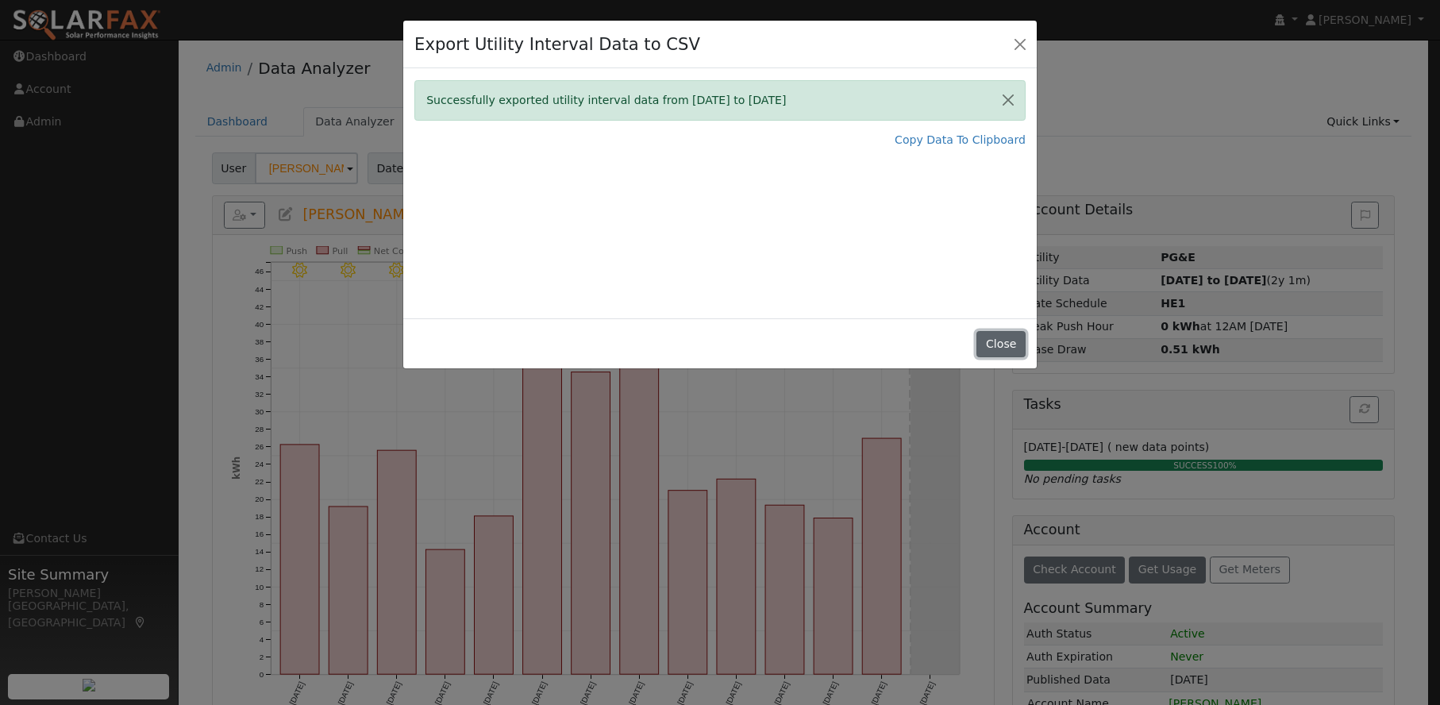
click at [1009, 344] on button "Close" at bounding box center [1000, 344] width 48 height 27
